Goal: Task Accomplishment & Management: Use online tool/utility

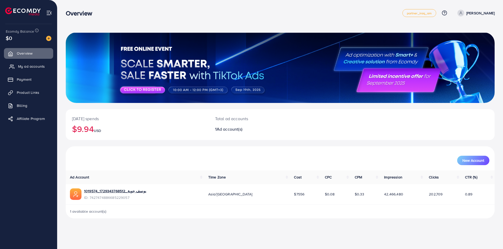
click at [38, 66] on span "My ad accounts" at bounding box center [31, 66] width 27 height 5
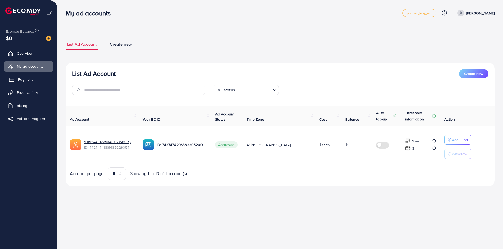
click at [35, 79] on link "Payment" at bounding box center [28, 79] width 49 height 10
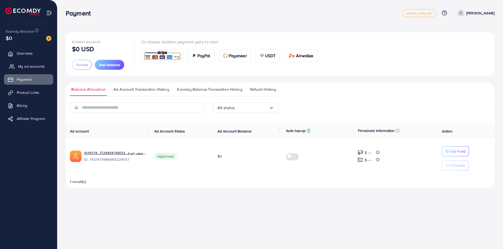
click at [34, 67] on span "My ad accounts" at bounding box center [31, 66] width 27 height 5
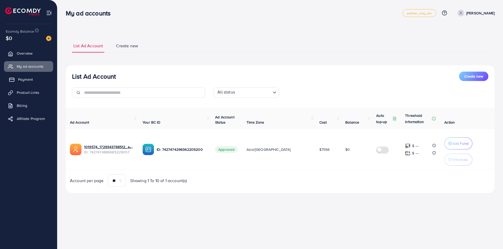
click at [36, 80] on link "Payment" at bounding box center [28, 79] width 49 height 10
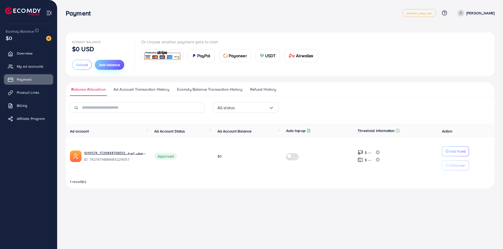
click at [104, 66] on span "Add balance" at bounding box center [109, 64] width 21 height 5
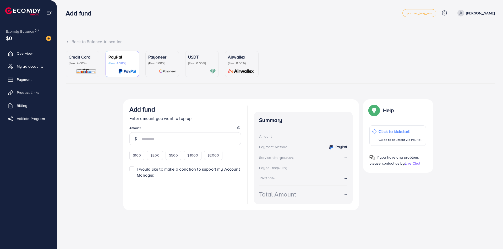
click at [86, 65] on p "(Fee: 4.00%)" at bounding box center [83, 63] width 28 height 4
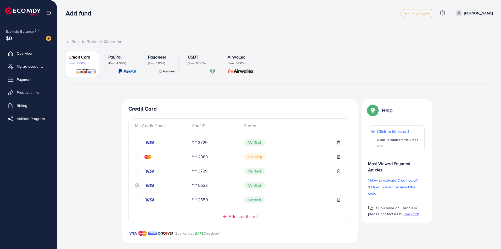
click at [143, 199] on div at bounding box center [161, 200] width 53 height 5
click at [141, 199] on div at bounding box center [161, 200] width 53 height 5
click at [140, 199] on icon "circle" at bounding box center [137, 200] width 5 height 5
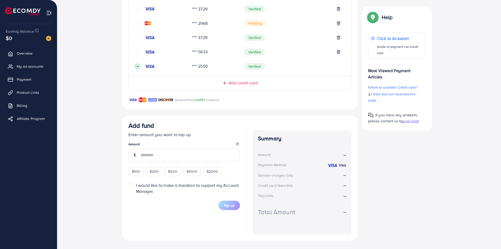
click at [139, 173] on div "$100" at bounding box center [136, 171] width 15 height 9
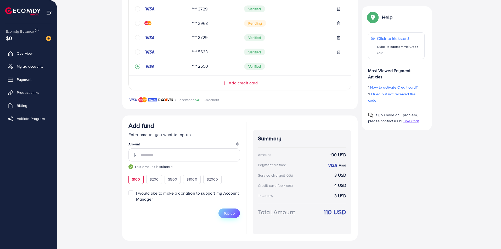
click at [229, 216] on span "Top up" at bounding box center [229, 213] width 11 height 5
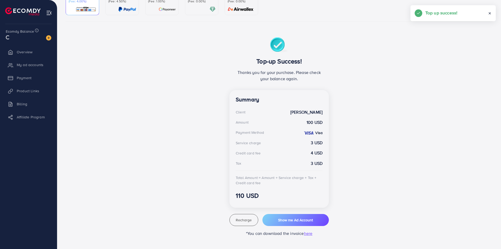
scroll to position [62, 0]
click at [288, 220] on span "Show me Ad Account" at bounding box center [295, 220] width 35 height 5
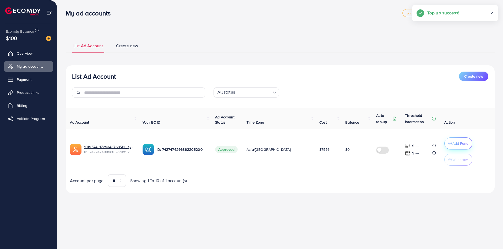
click at [448, 143] on circle "button" at bounding box center [449, 143] width 3 height 3
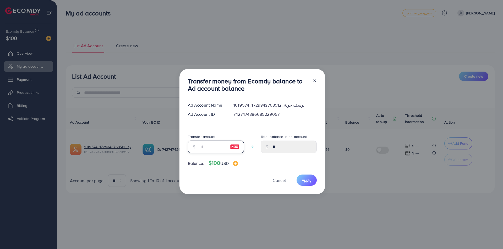
click at [185, 149] on div "Transfer money from Ecomdy balance to Ad account balance Ad Account Name 101957…" at bounding box center [252, 132] width 146 height 126
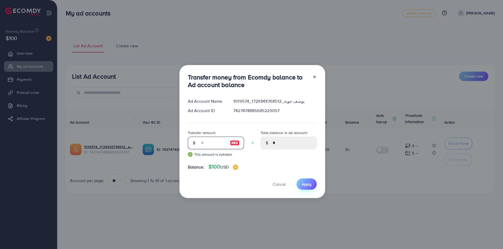
type input "**"
click at [302, 190] on button "Apply" at bounding box center [306, 184] width 20 height 11
